Goal: Communication & Community: Answer question/provide support

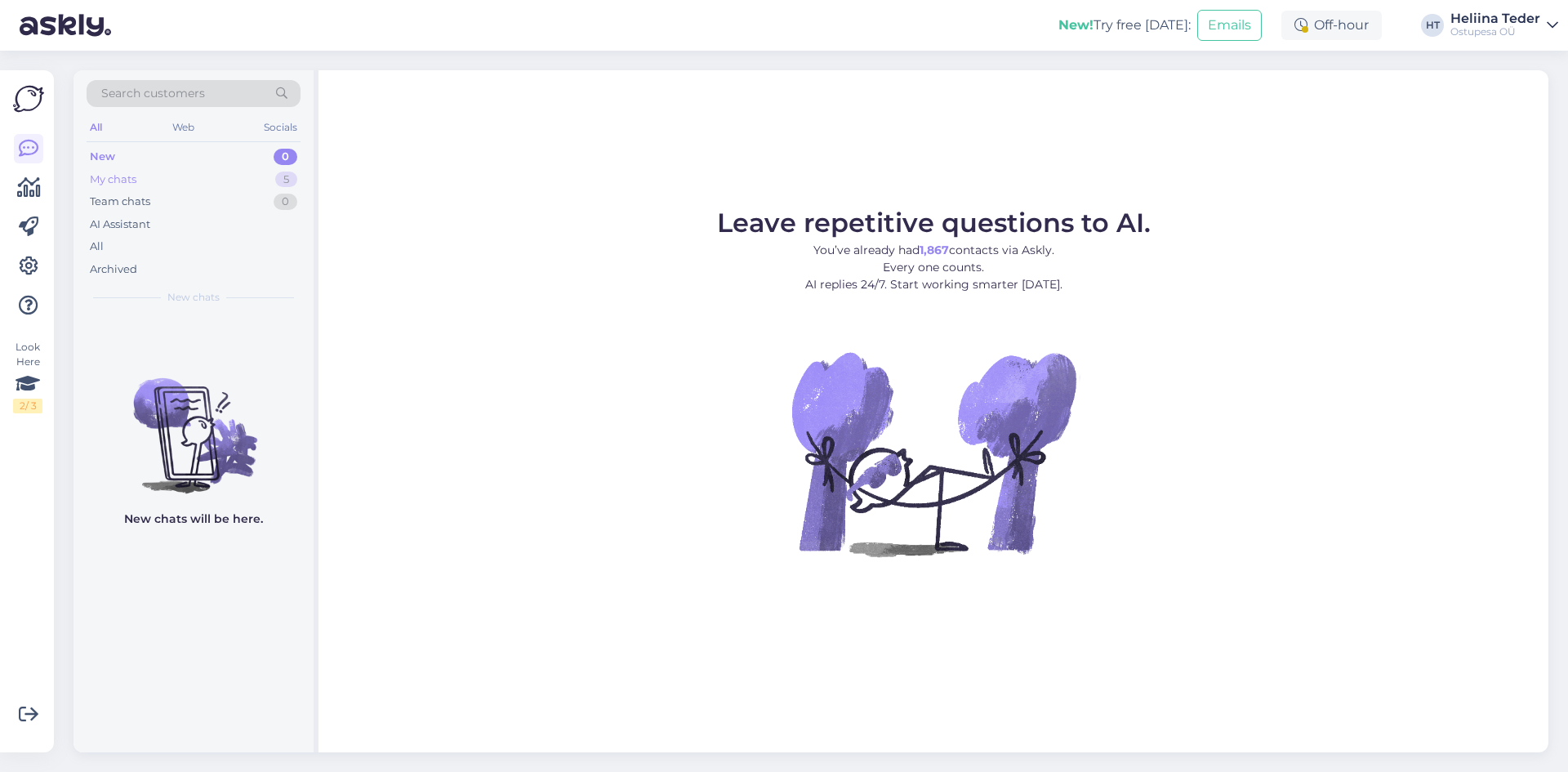
click at [140, 182] on div "My chats 5" at bounding box center [193, 179] width 214 height 22
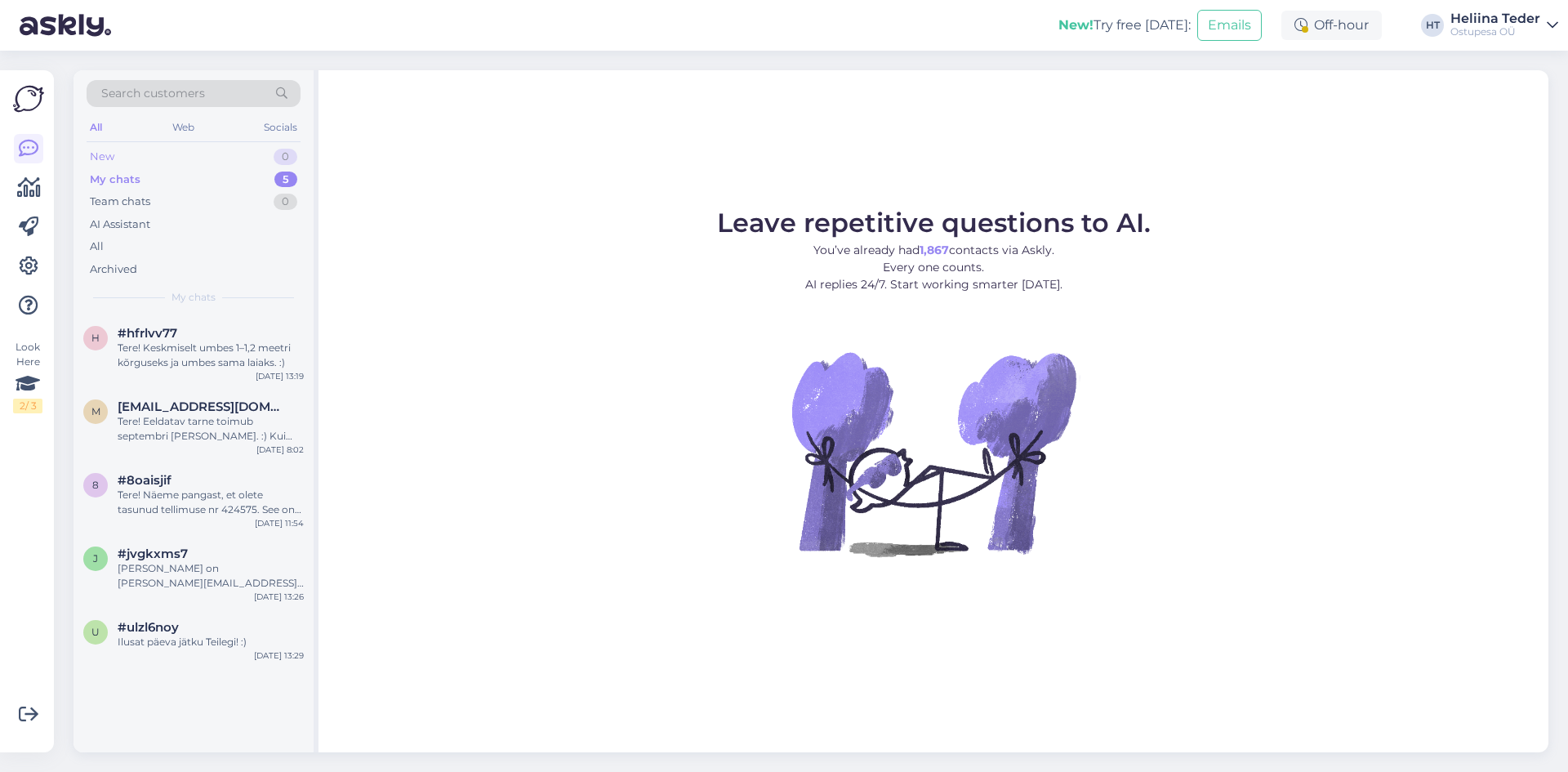
click at [137, 152] on div "New 0" at bounding box center [193, 157] width 214 height 22
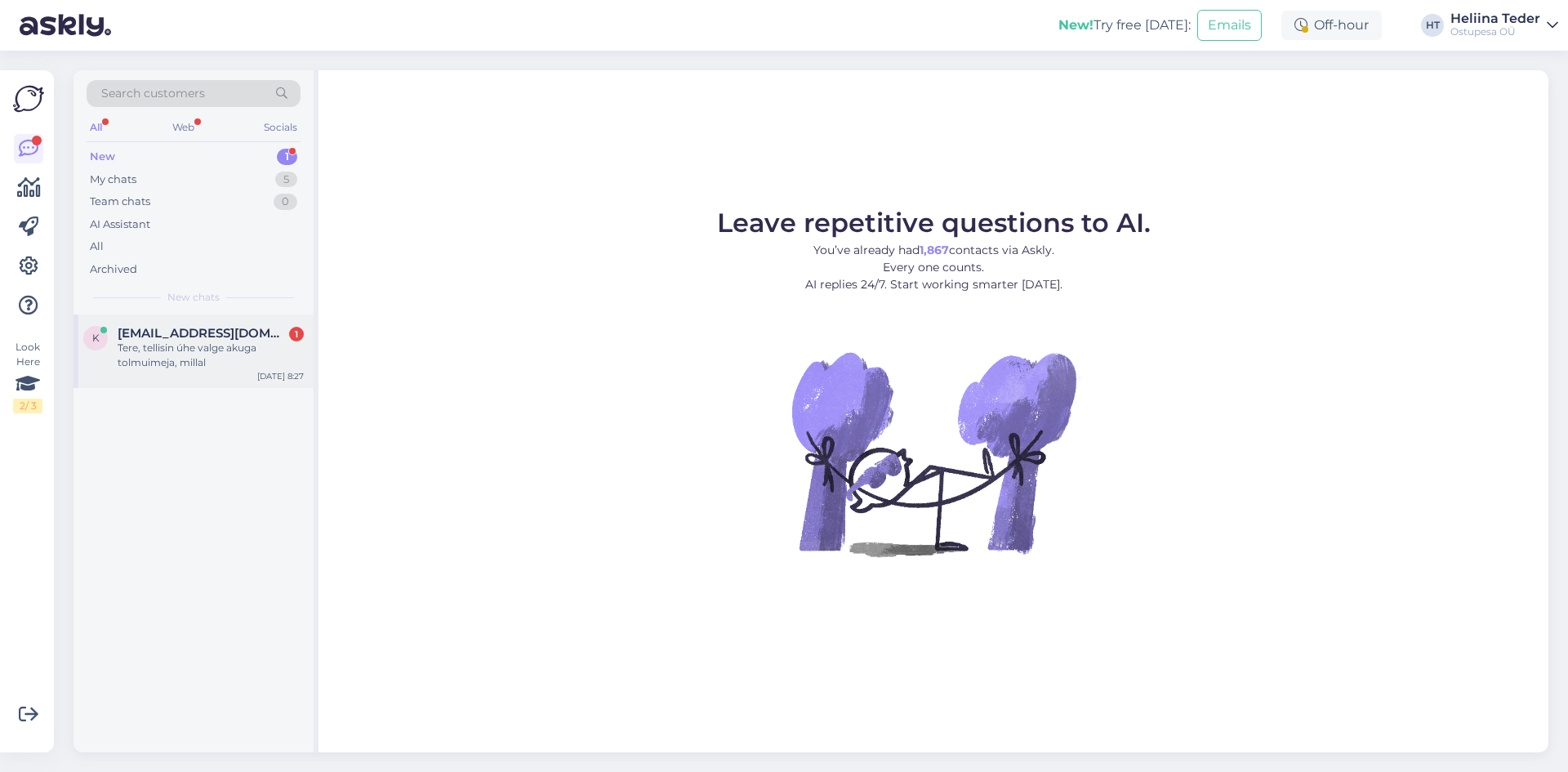
click at [189, 355] on div "Tere, tellisin úhe valge akuga tolmuimeja, millal" at bounding box center [211, 355] width 187 height 29
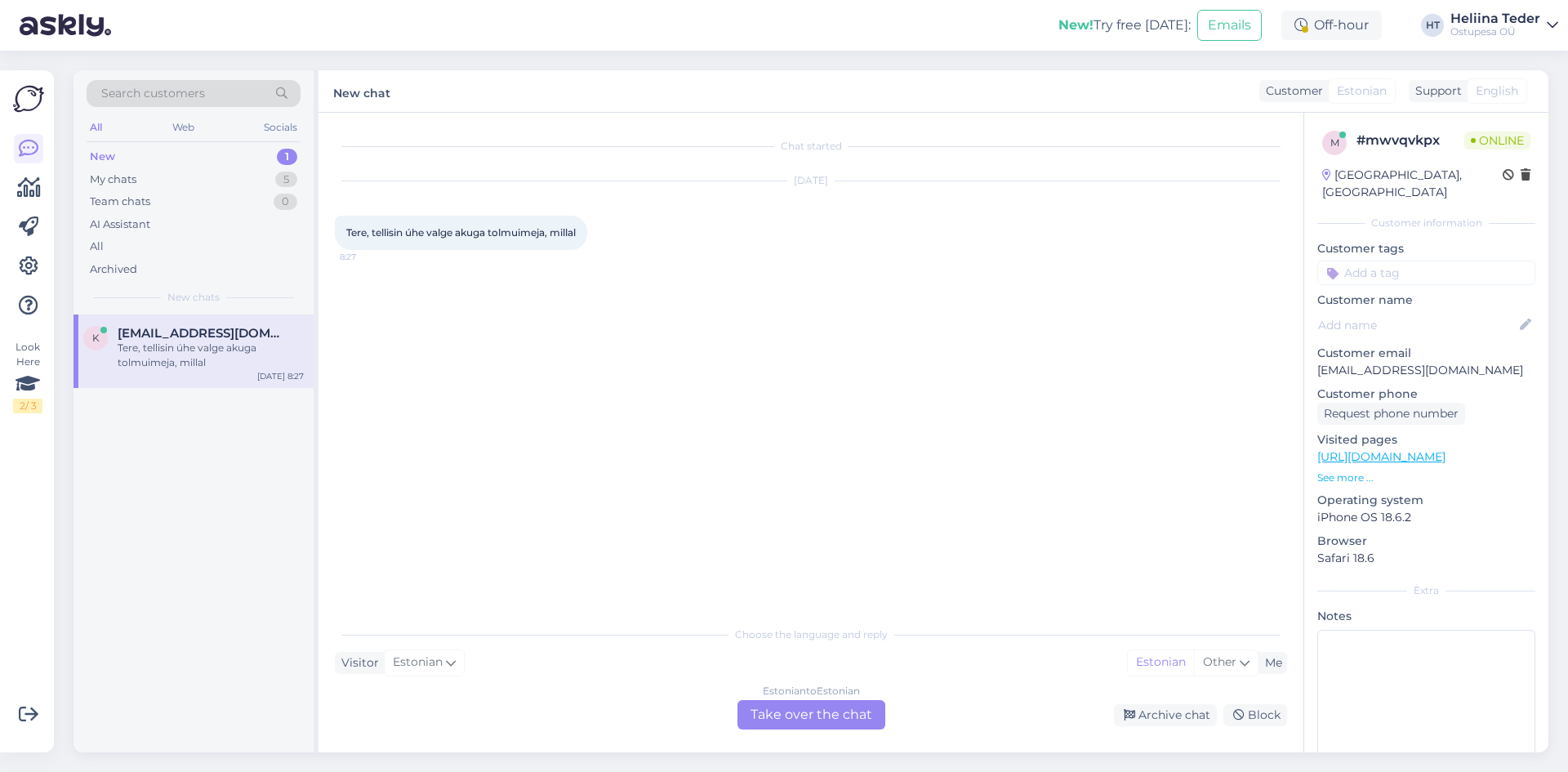
click at [775, 707] on div "Estonian to Estonian Take over the chat" at bounding box center [811, 714] width 147 height 29
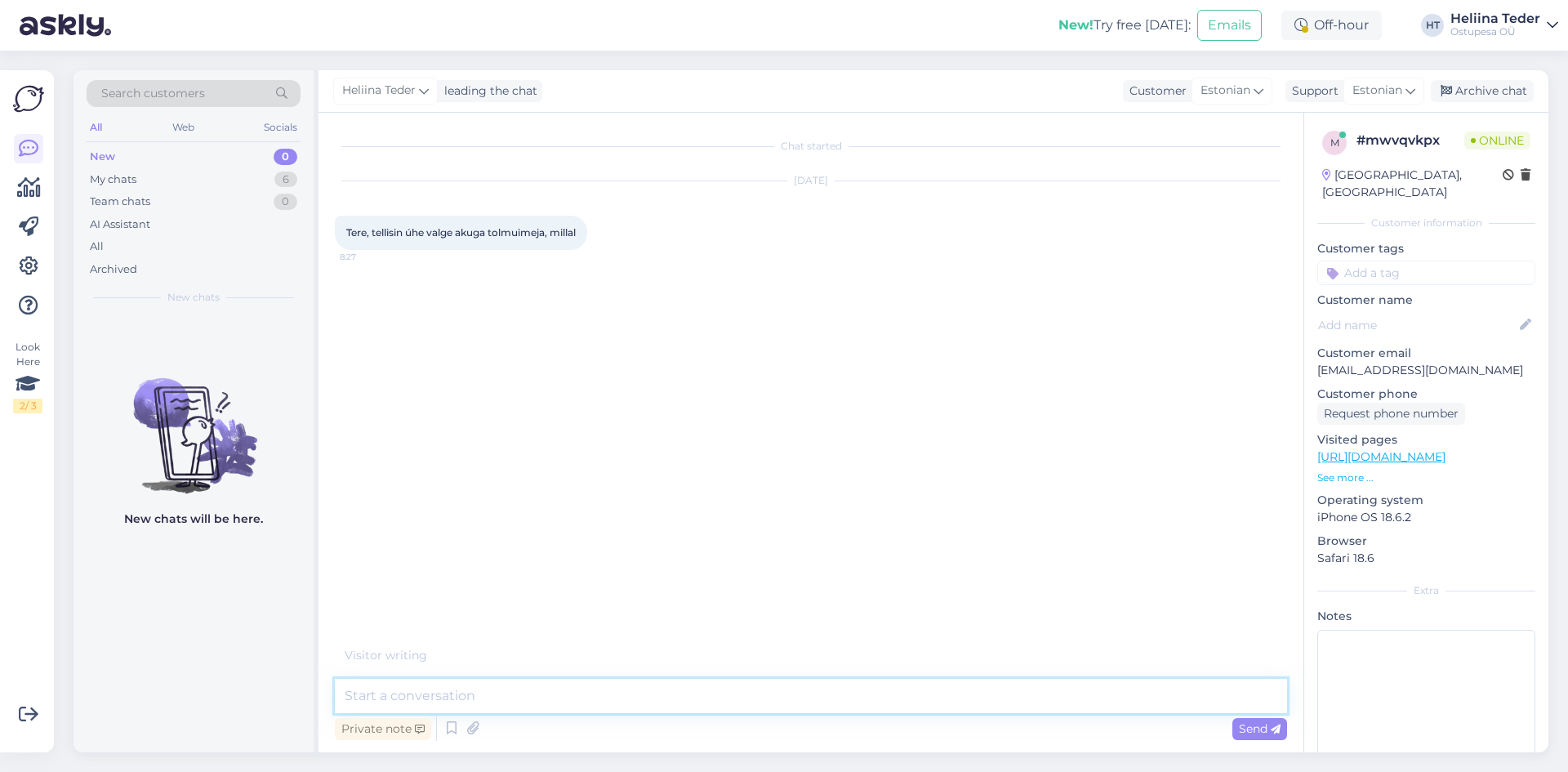
click at [566, 699] on textarea at bounding box center [810, 695] width 952 height 34
type textarea "Tere! Palume tellimuse numbrit. :)"
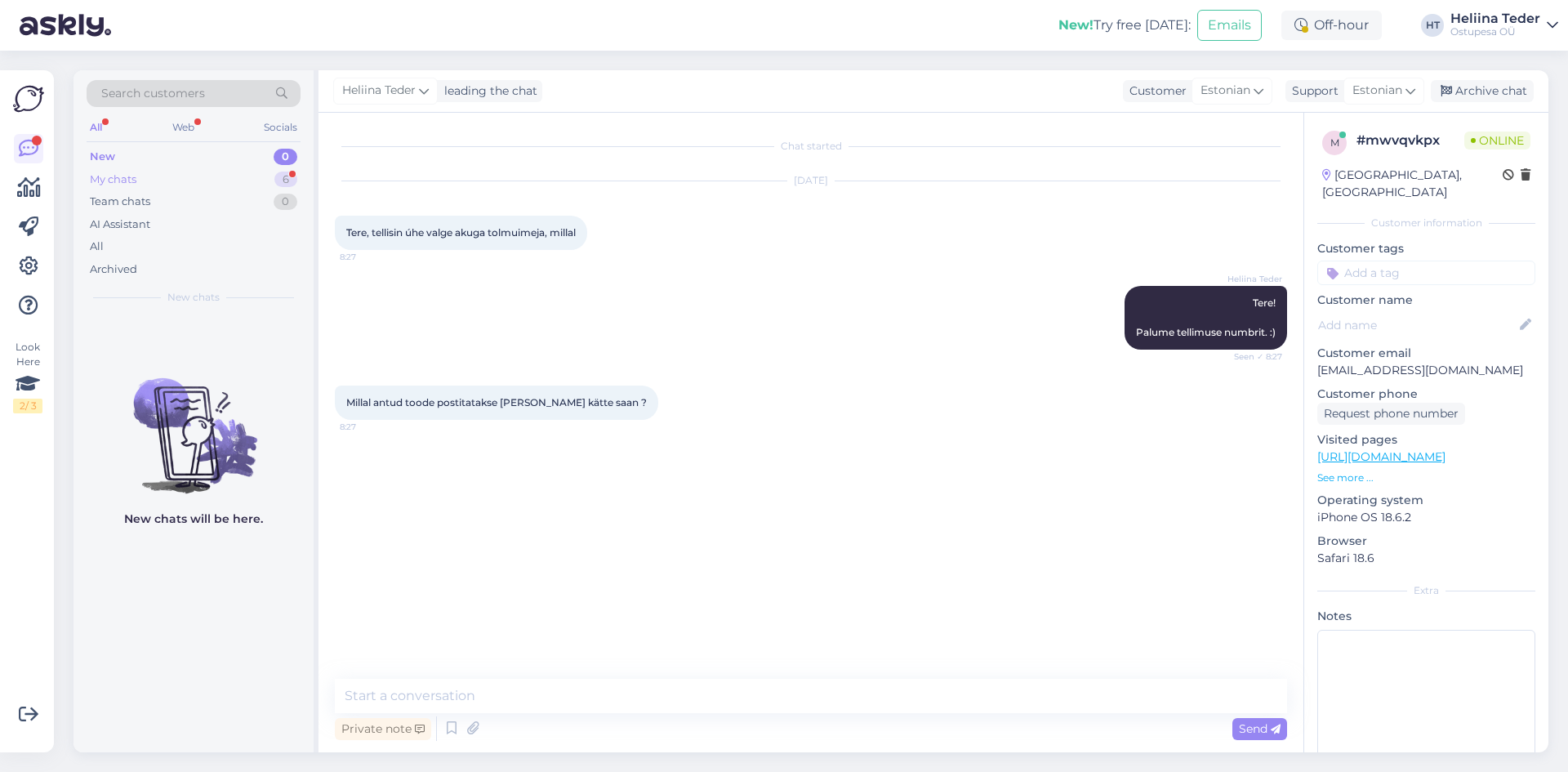
click at [161, 170] on div "My chats 6" at bounding box center [193, 179] width 214 height 22
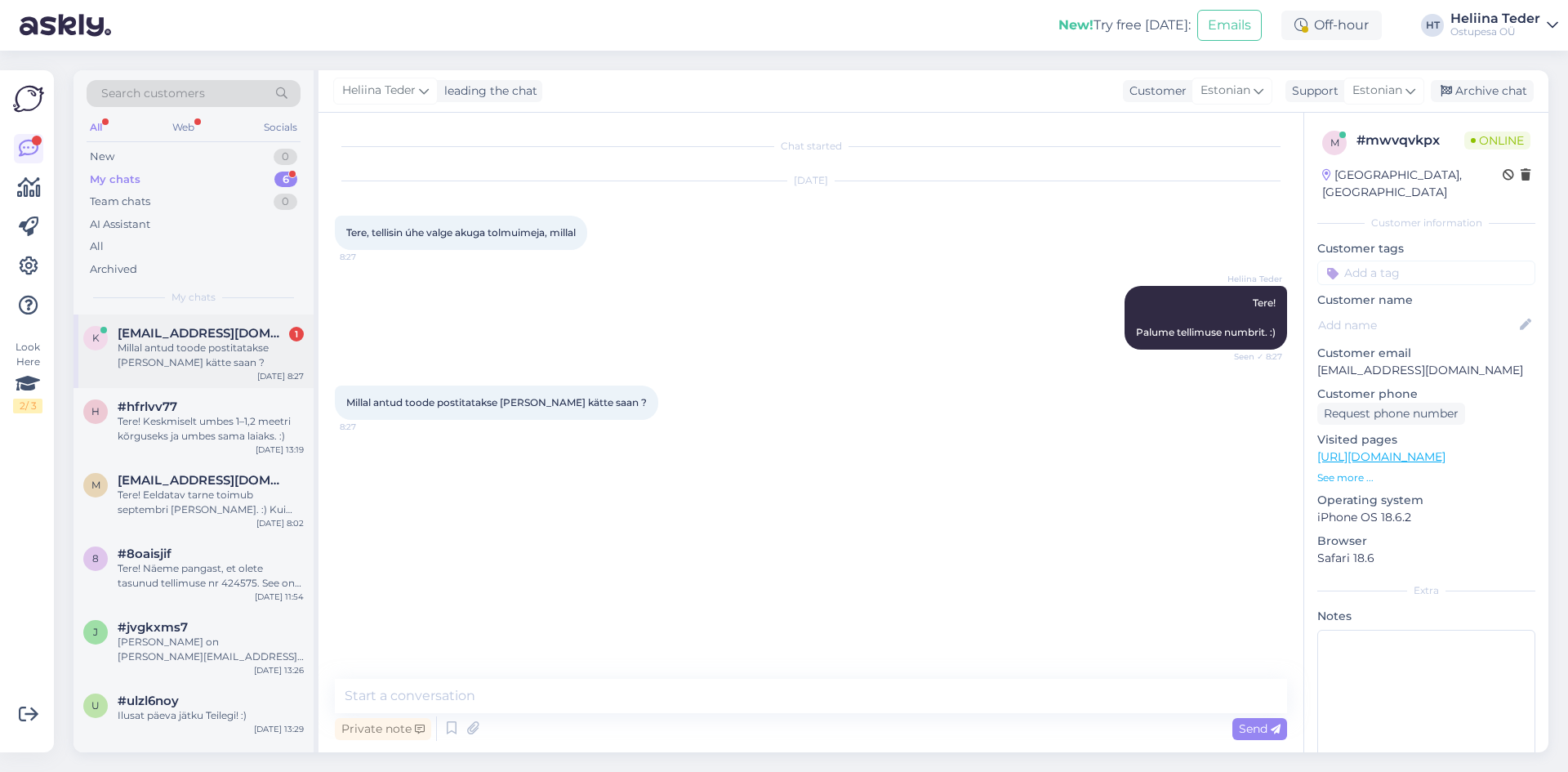
click at [185, 337] on span "[EMAIL_ADDRESS][DOMAIN_NAME]" at bounding box center [202, 333] width 170 height 15
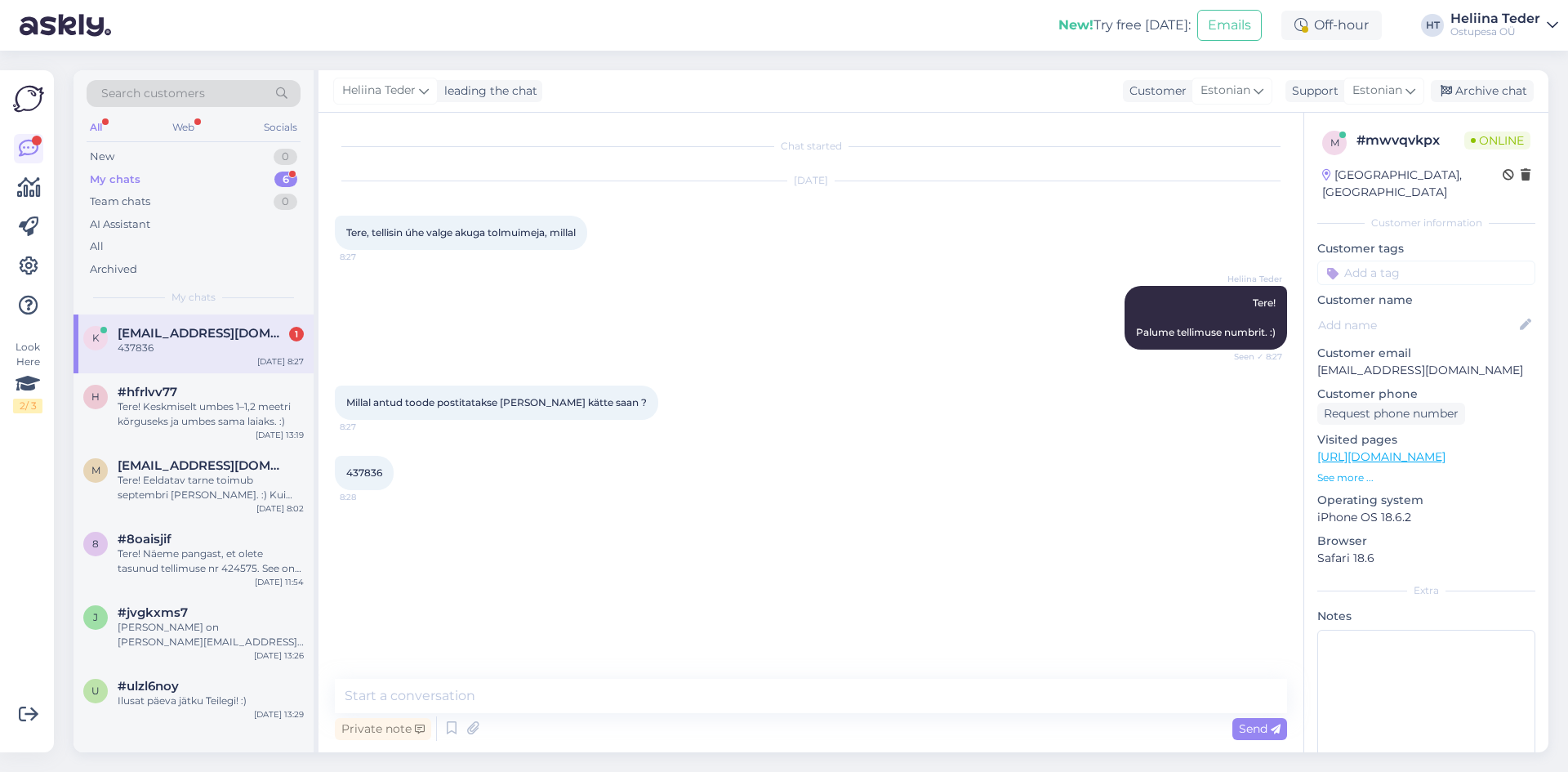
click at [355, 470] on span "437836" at bounding box center [364, 472] width 36 height 12
copy div "437836 8:28"
click at [504, 705] on textarea at bounding box center [810, 695] width 952 height 34
paste textarea "Varstolmuimeja, 1.2 meetrit, 120W, valge"
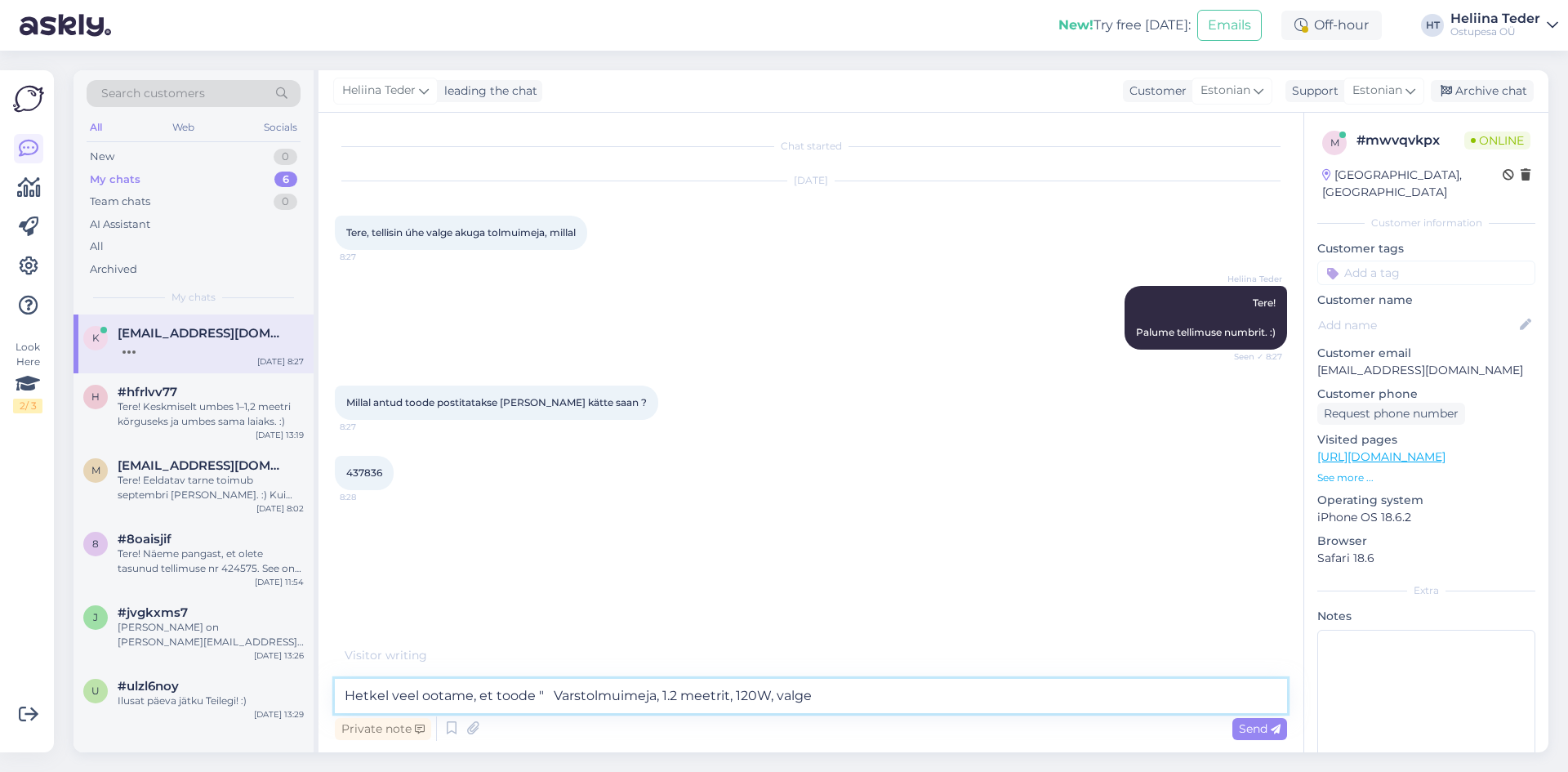
click at [565, 693] on textarea "Hetkel veel ootame, et toode " Varstolmuimeja, 1.2 meetrit, 120W, valge" at bounding box center [810, 695] width 952 height 34
click at [836, 693] on textarea "Hetkel veel ootame, et toode "Varstolmuimeja, 1.2 meetrit, 120W, valge" at bounding box center [810, 695] width 952 height 34
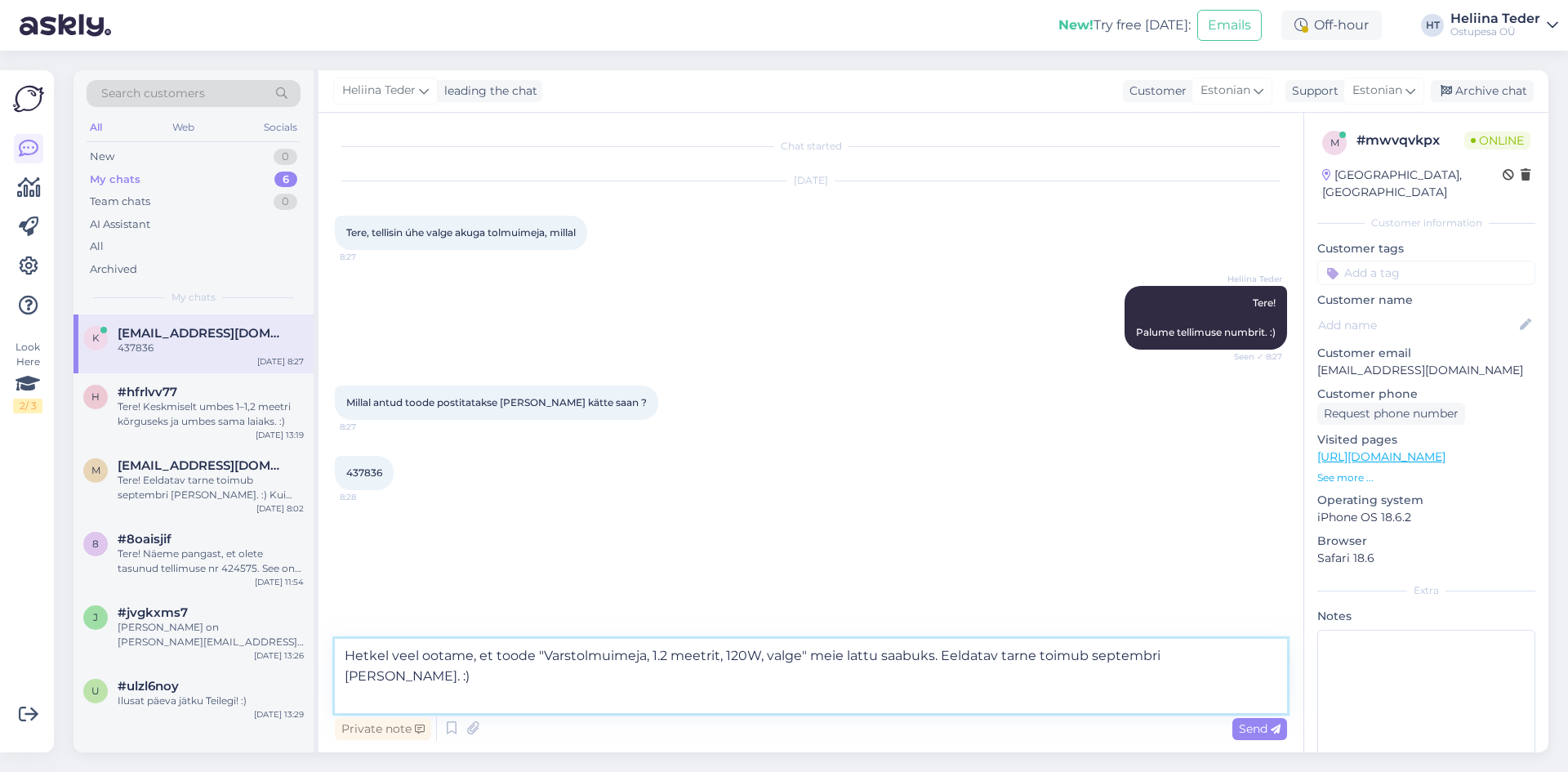
paste textarea "Kui tuleb ette tarnijapoolseid viivitusi või kui näeme, et [PERSON_NAME] meieni…"
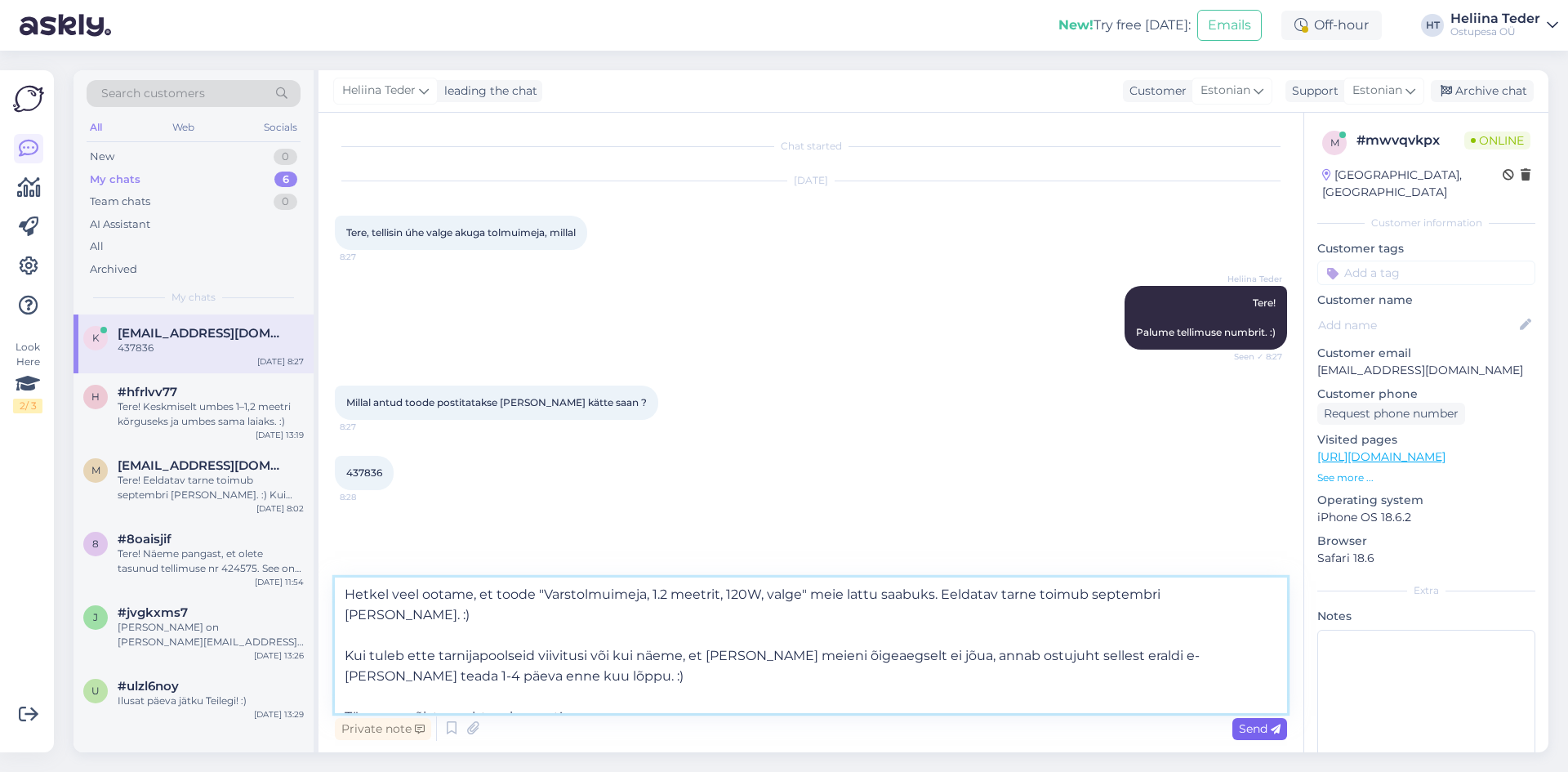
type textarea "Hetkel veel ootame, et toode "Varstolmuimeja, 1.2 meetrit, 120W, valge" meie la…"
click at [1263, 735] on span "Send" at bounding box center [1260, 729] width 42 height 15
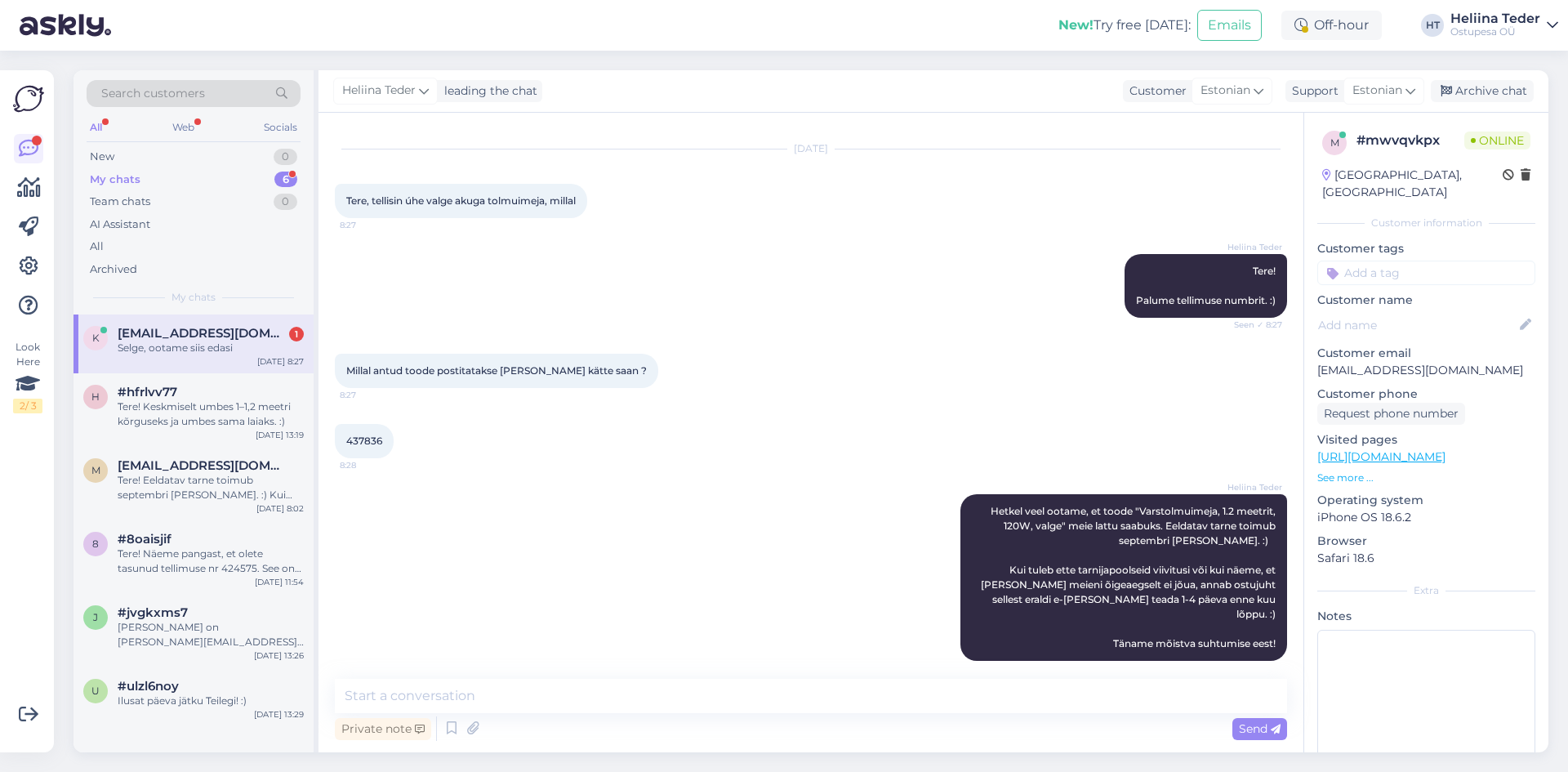
scroll to position [102, 0]
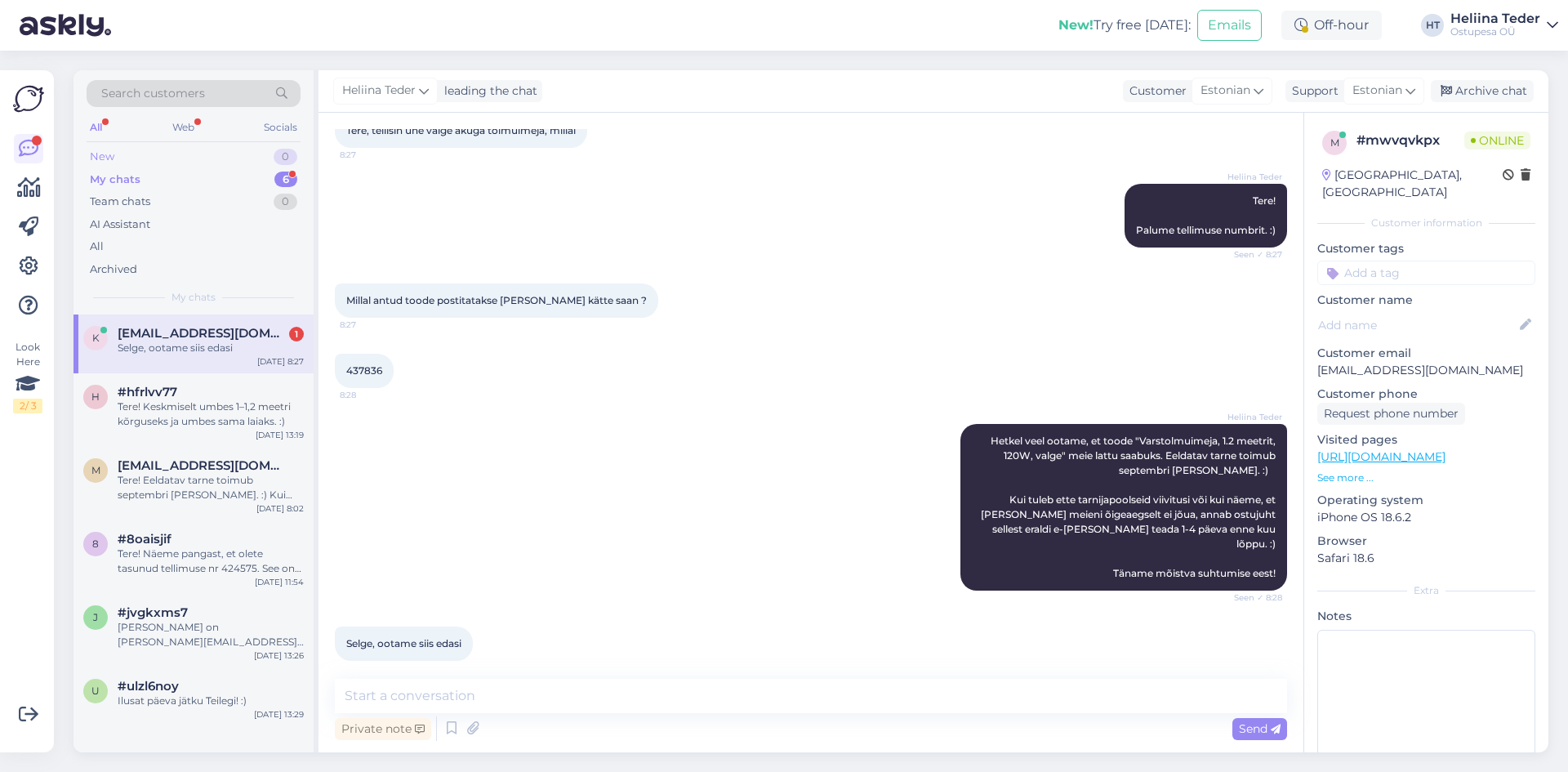
click at [160, 157] on div "New 0" at bounding box center [193, 157] width 214 height 22
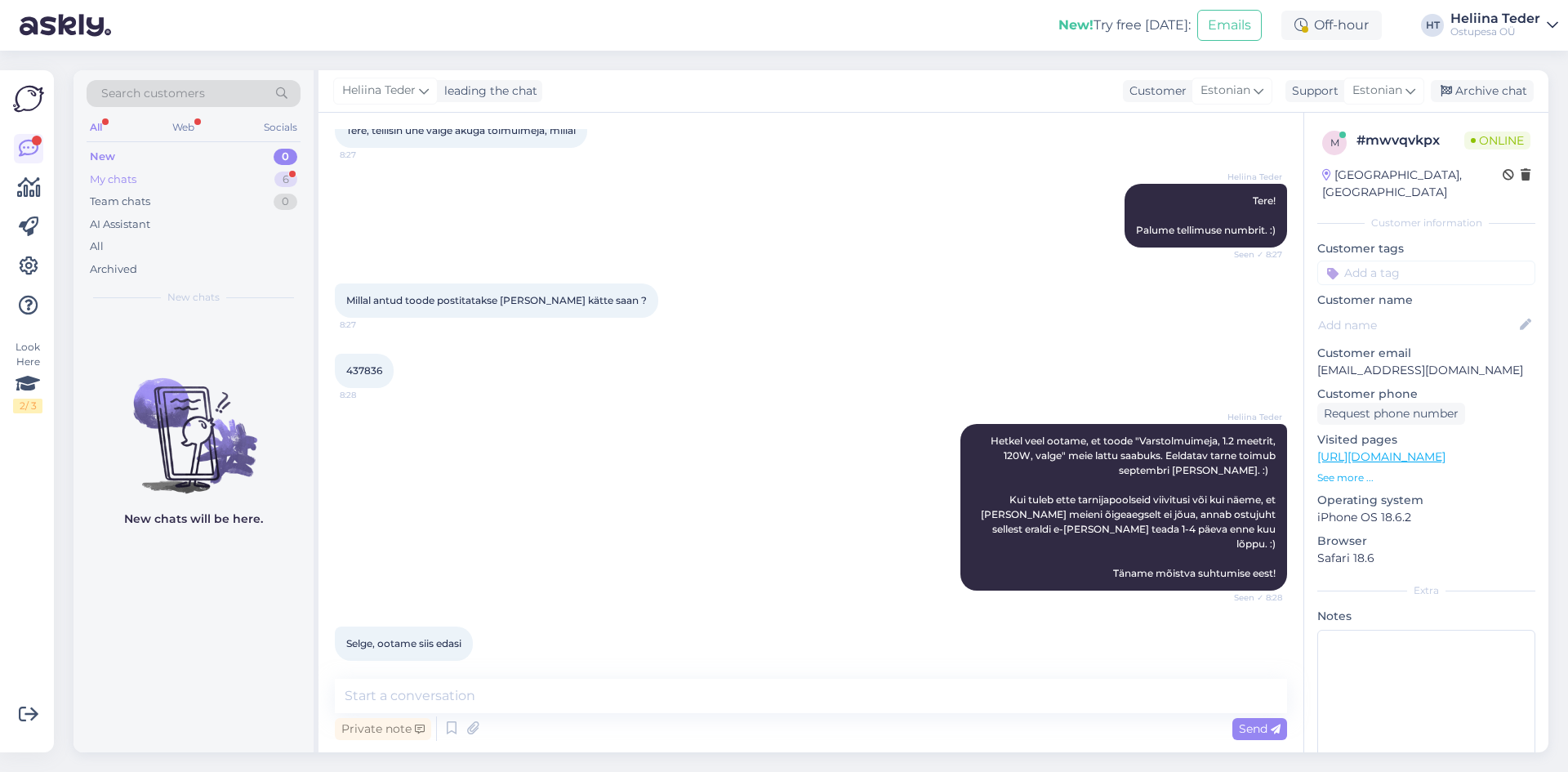
click at [133, 170] on div "My chats 6" at bounding box center [193, 179] width 214 height 22
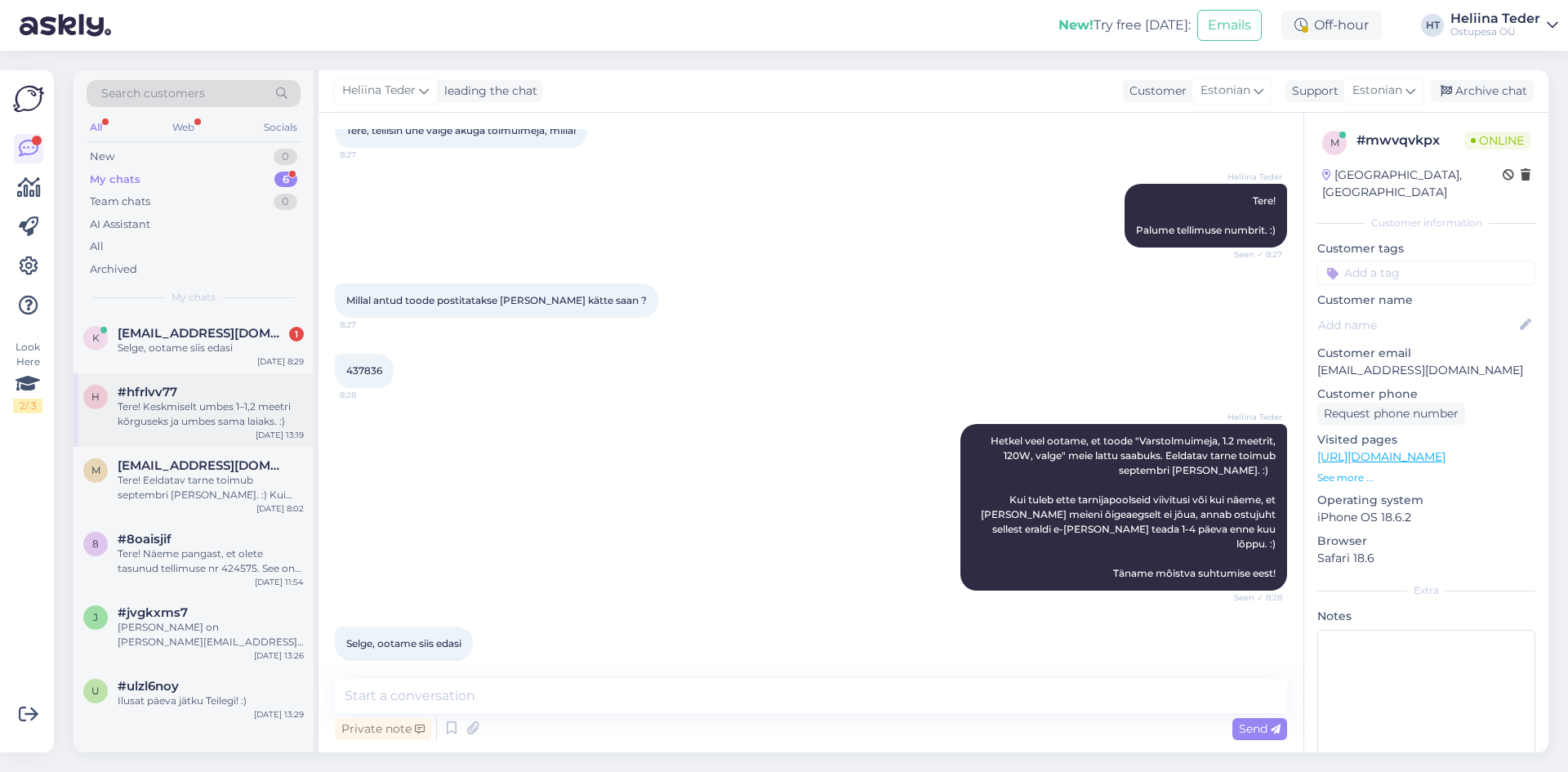
click at [229, 375] on div "h #hfrlvv77 Tere! Keskmiselt umbes 1–1,2 meetri kõrguseks ja umbes sama laiaks.…" at bounding box center [193, 410] width 240 height 73
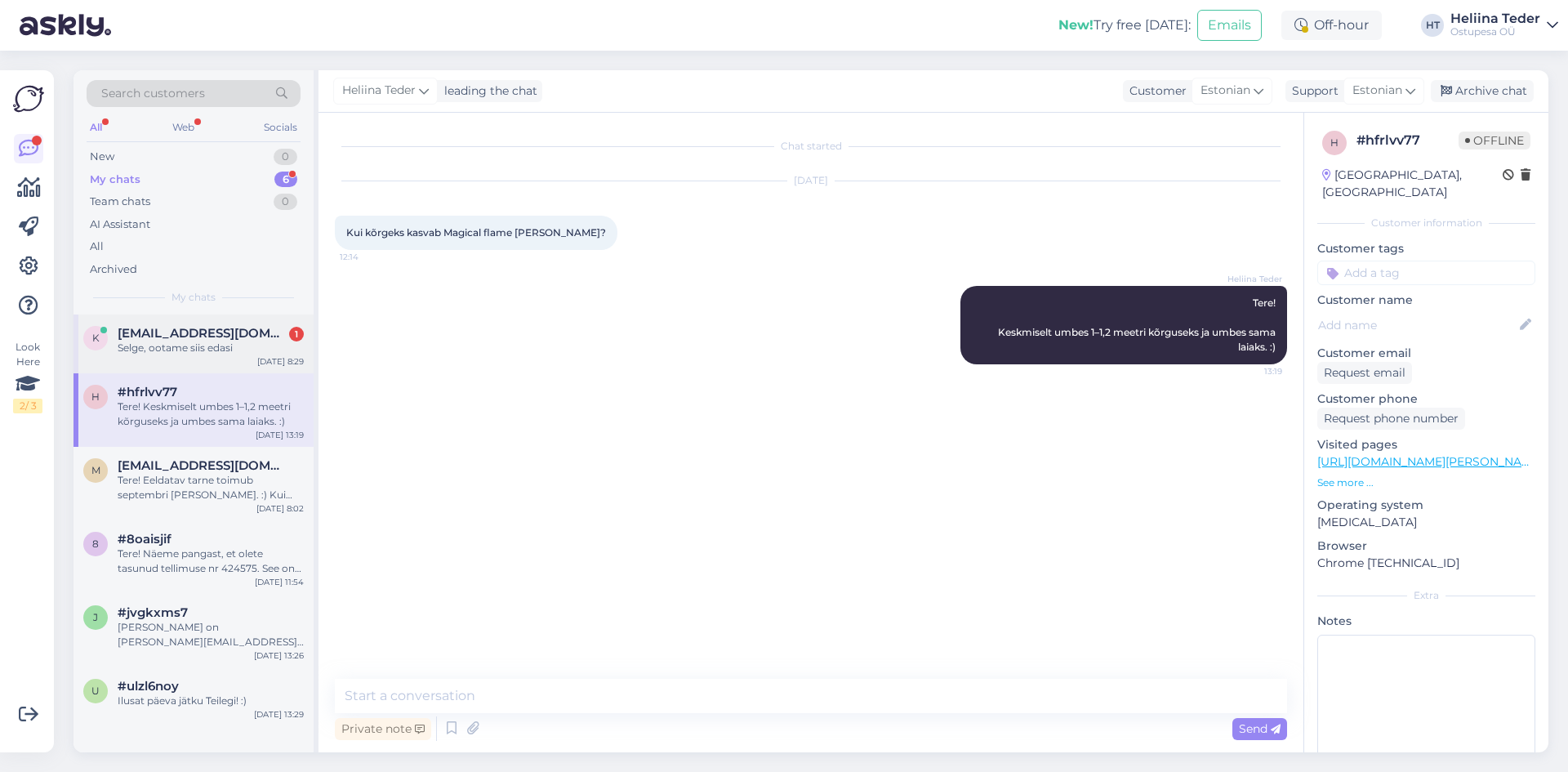
click at [226, 341] on div "Selge, ootame siis edasi" at bounding box center [211, 348] width 187 height 15
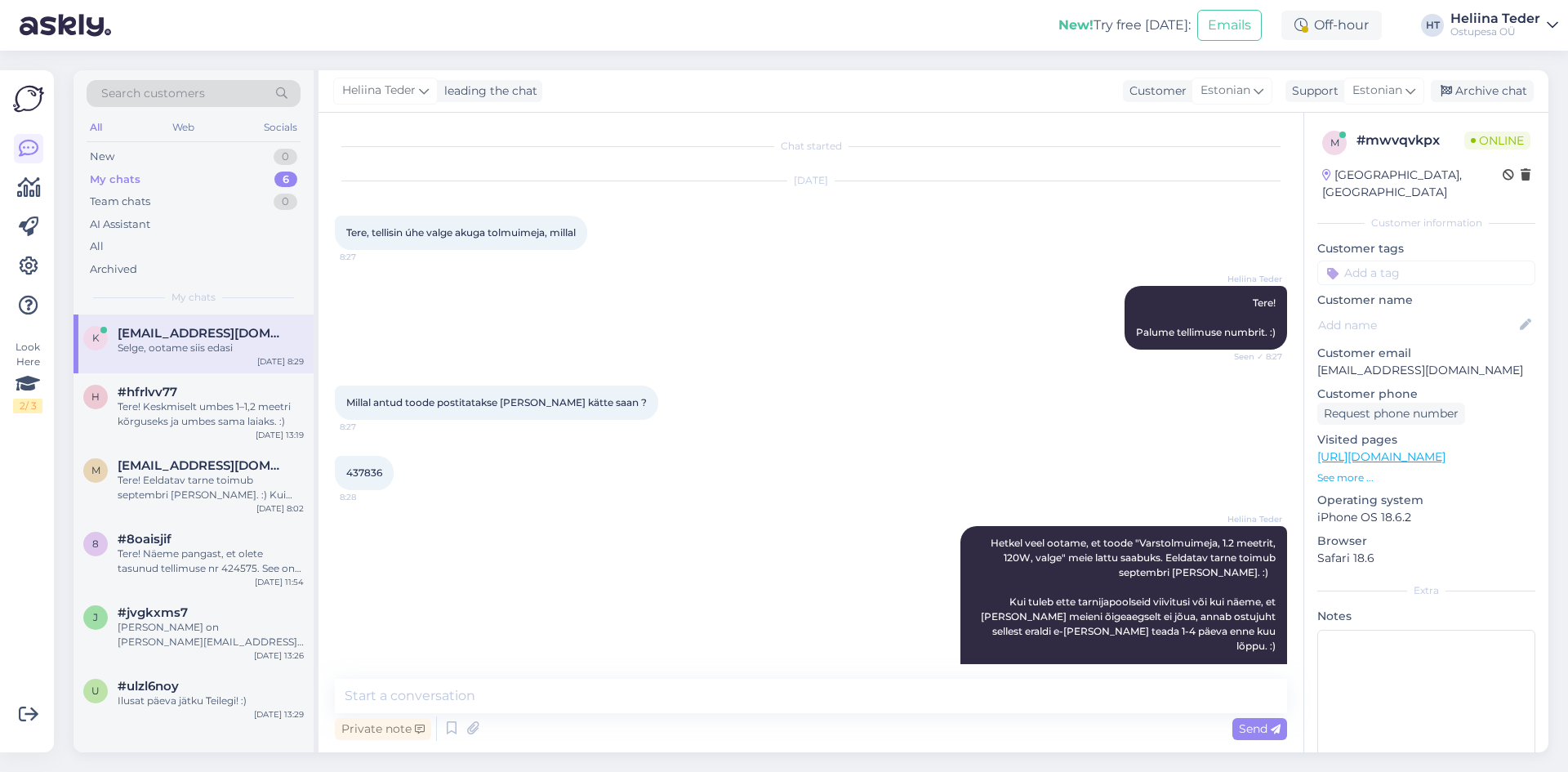
scroll to position [102, 0]
